Goal: Information Seeking & Learning: Learn about a topic

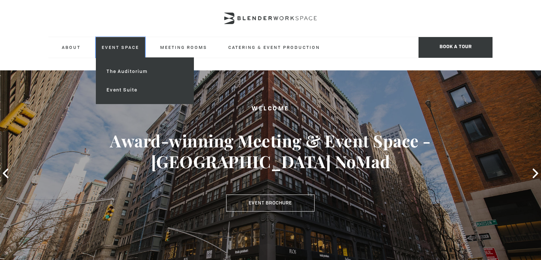
click at [123, 47] on link "Event Space" at bounding box center [120, 47] width 49 height 20
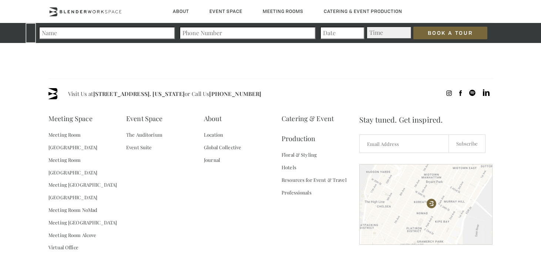
scroll to position [2311, 0]
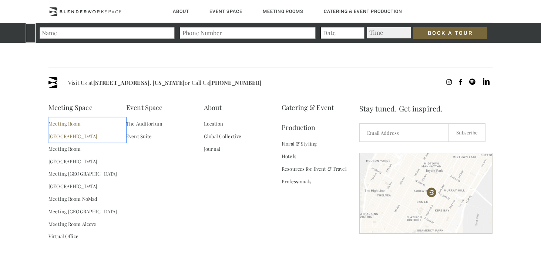
click at [74, 117] on link "Meeting Room [GEOGRAPHIC_DATA]" at bounding box center [87, 129] width 78 height 25
click at [141, 117] on link "The Auditorium" at bounding box center [144, 123] width 36 height 13
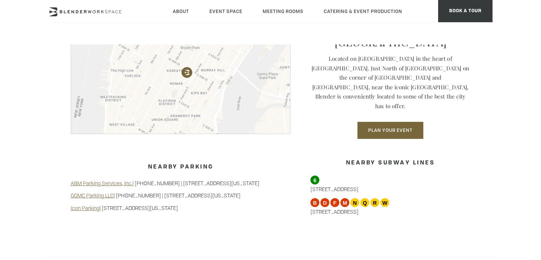
scroll to position [629, 0]
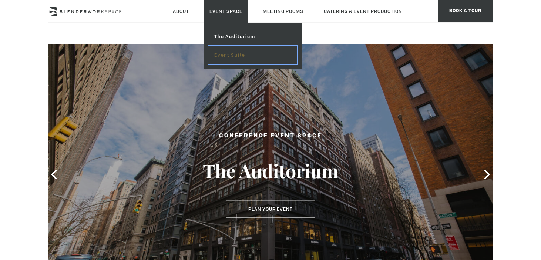
click at [229, 55] on link "Event Suite" at bounding box center [252, 55] width 88 height 18
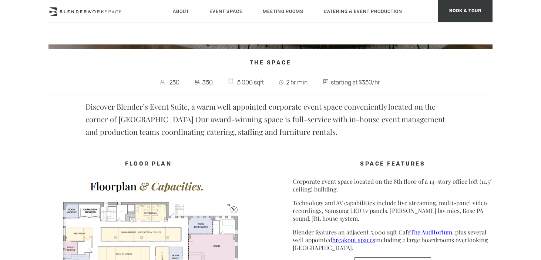
scroll to position [256, 0]
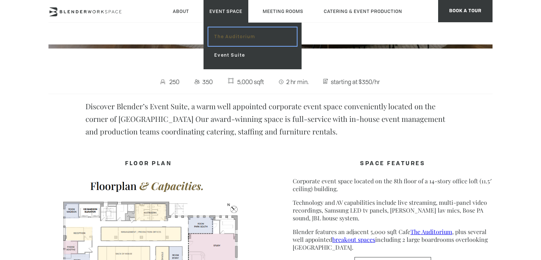
click at [221, 37] on link "The Auditorium" at bounding box center [252, 36] width 88 height 18
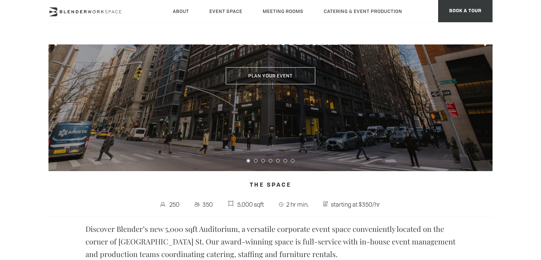
scroll to position [174, 0]
